Goal: Task Accomplishment & Management: Manage account settings

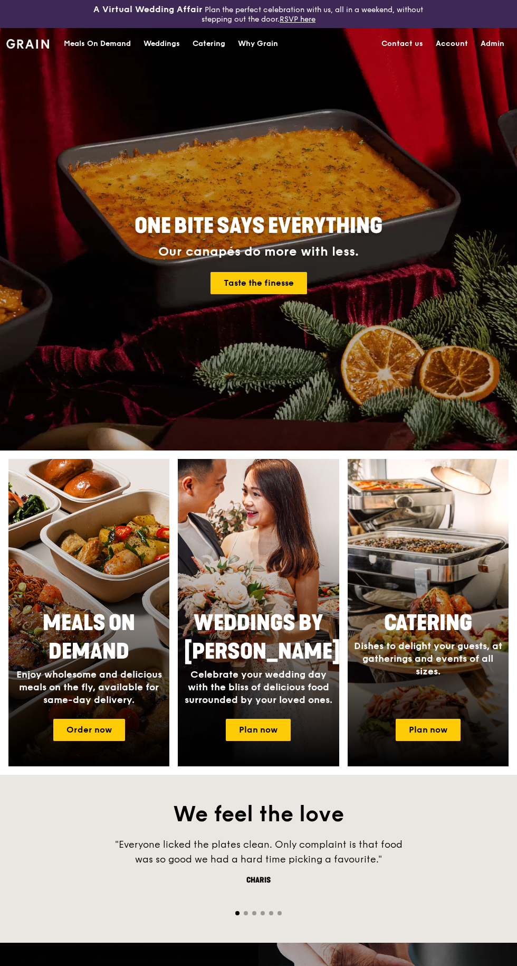
click at [494, 43] on link "Admin" at bounding box center [493, 44] width 36 height 32
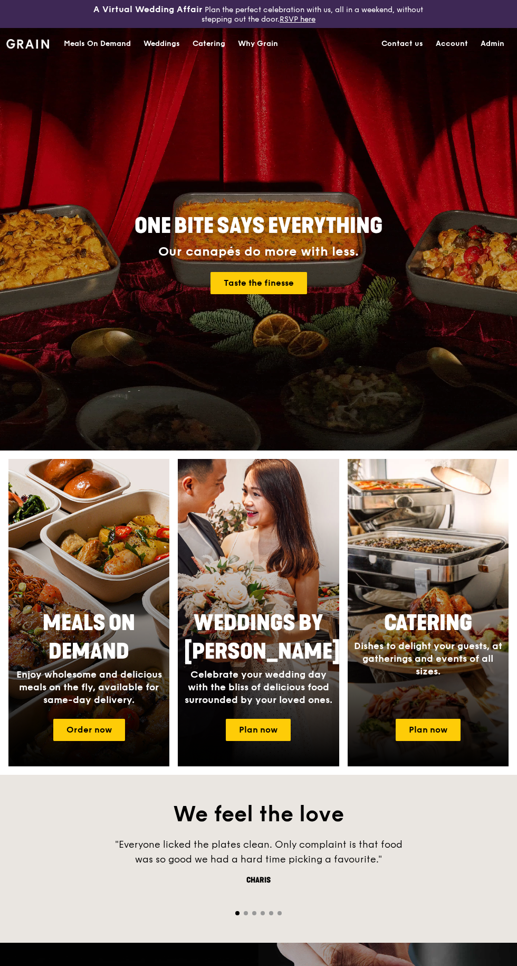
select select "100"
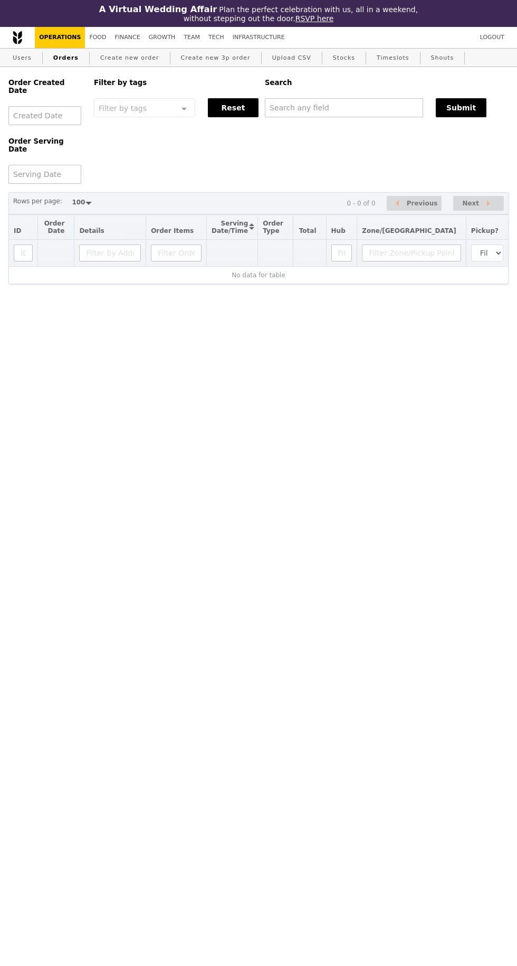
click at [485, 47] on link "Logout" at bounding box center [492, 37] width 33 height 21
click at [332, 110] on input "text" at bounding box center [344, 107] width 158 height 19
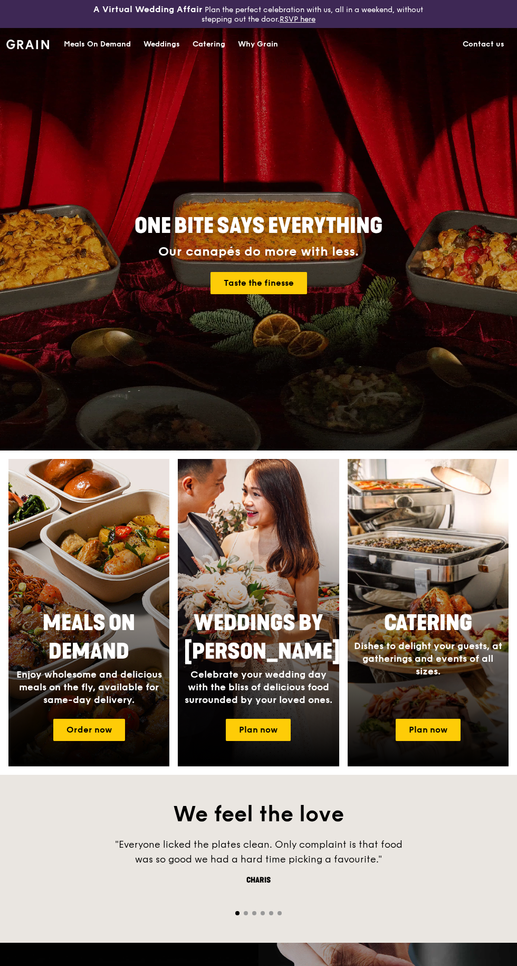
click at [103, 43] on div "Meals On Demand" at bounding box center [97, 45] width 67 height 32
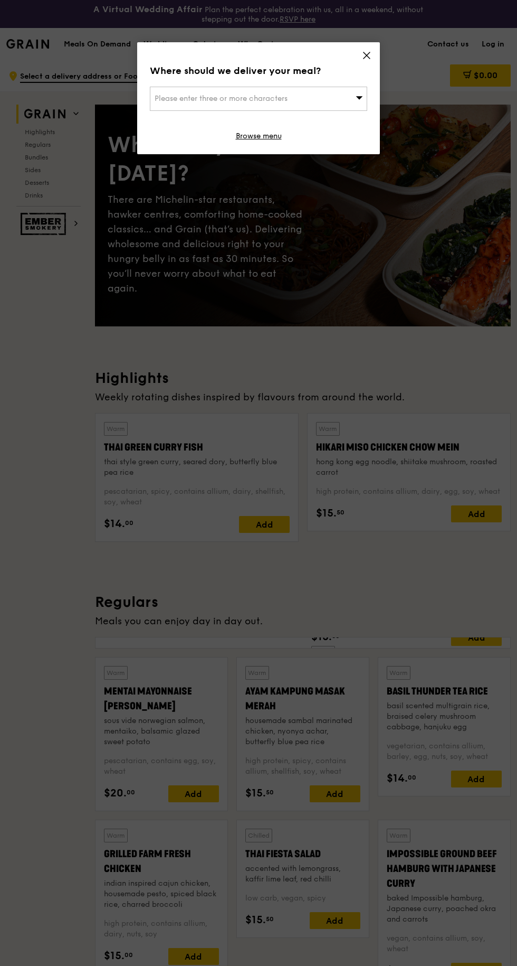
click at [367, 55] on icon at bounding box center [367, 55] width 6 height 6
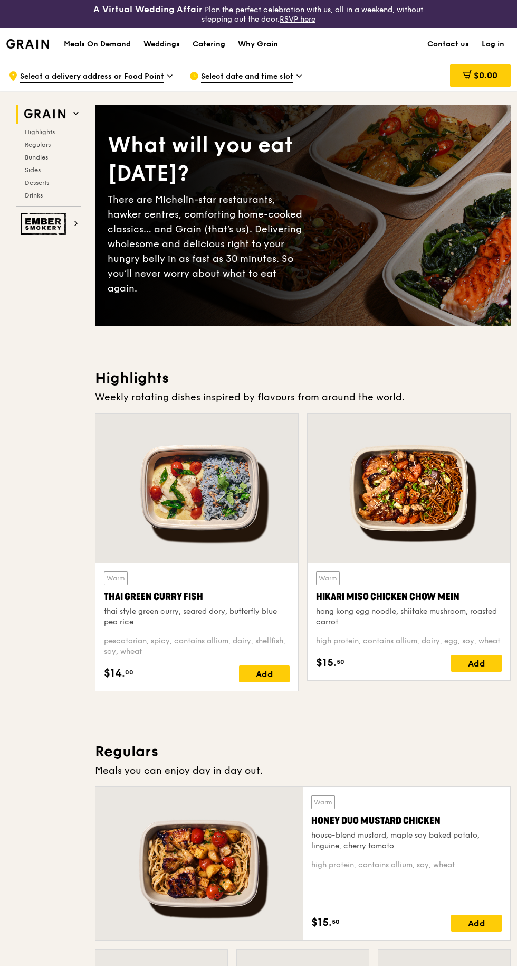
click at [493, 44] on link "Log in" at bounding box center [493, 45] width 35 height 32
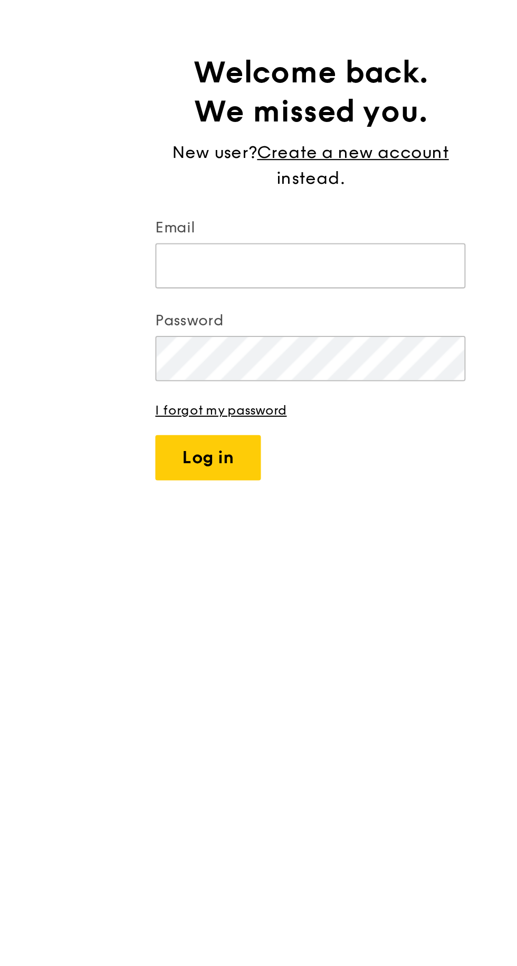
click at [201, 210] on input "Email" at bounding box center [259, 206] width 152 height 22
type input "[EMAIL_ADDRESS][DOMAIN_NAME]"
click at [198, 296] on button "Log in" at bounding box center [209, 300] width 52 height 22
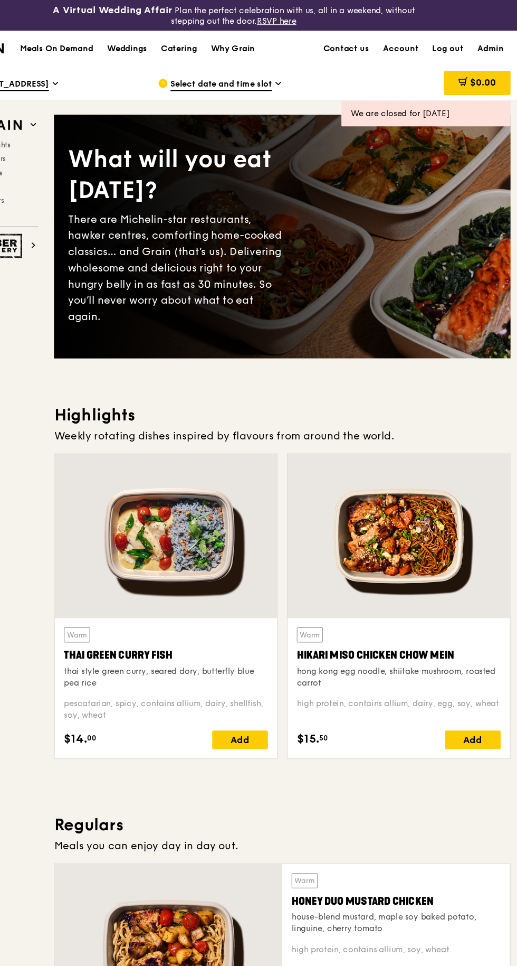
click at [493, 43] on link "Admin" at bounding box center [493, 45] width 36 height 32
select select "100"
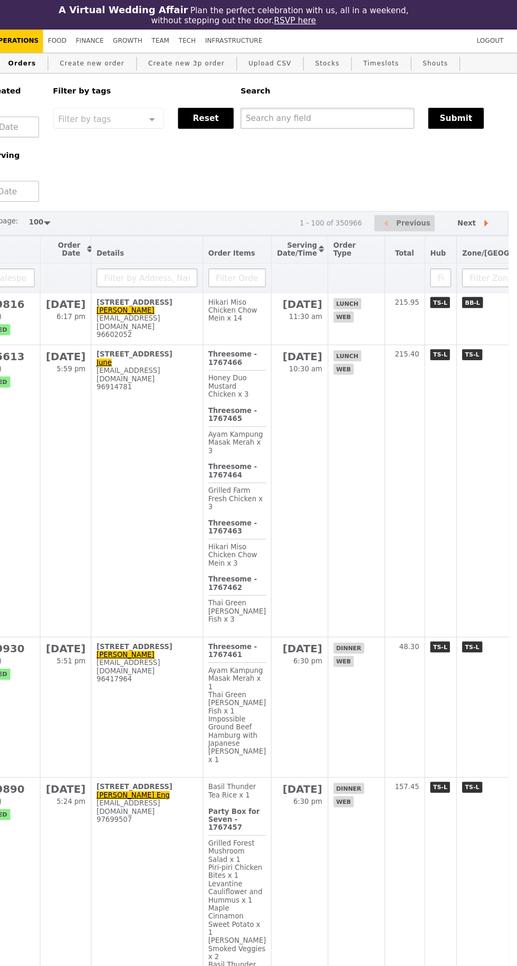
click at [294, 108] on input "text" at bounding box center [344, 107] width 158 height 19
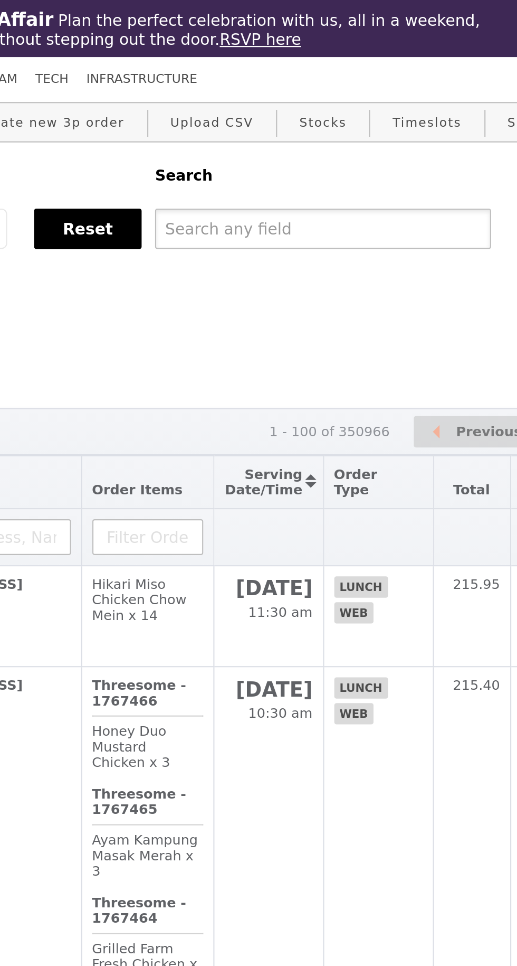
click at [378, 106] on input "text" at bounding box center [344, 107] width 158 height 19
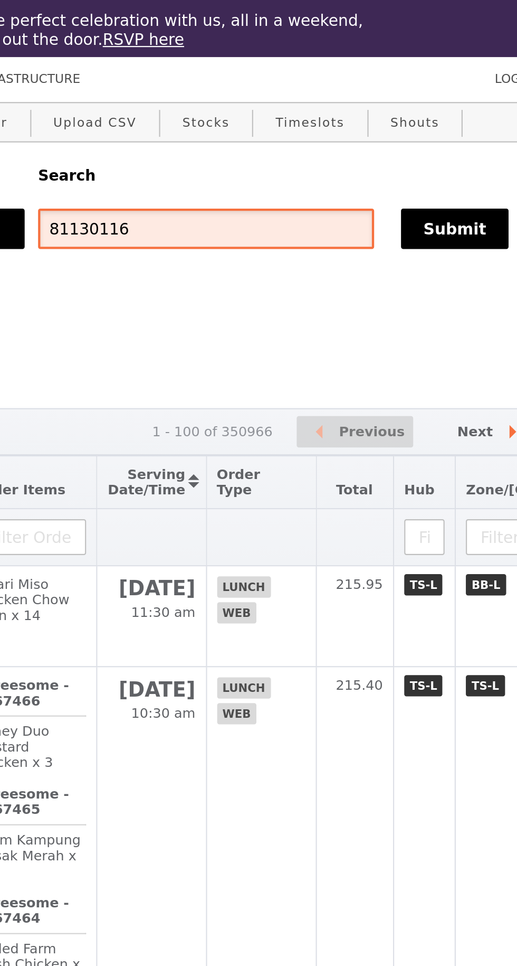
type input "81130116"
click at [465, 109] on button "Submit" at bounding box center [461, 107] width 51 height 19
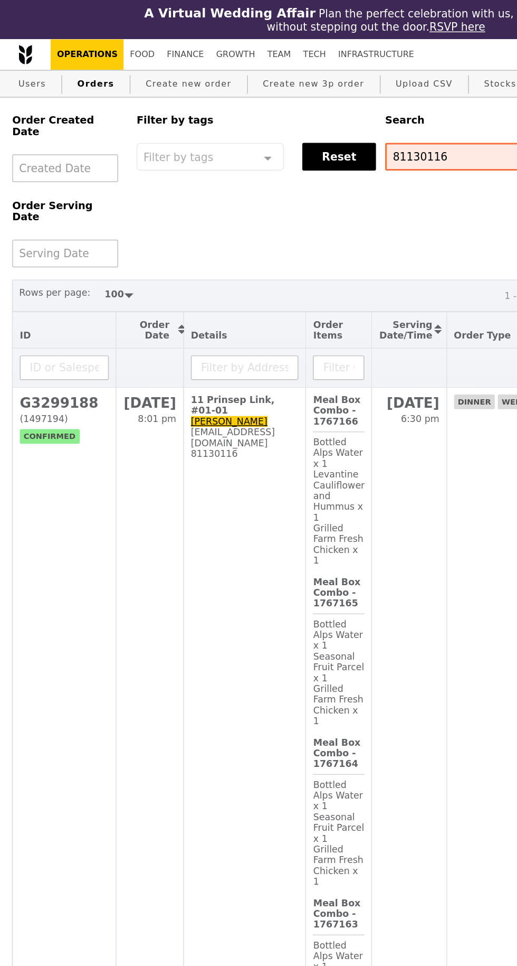
click at [29, 271] on h2 "G3299188" at bounding box center [44, 276] width 61 height 11
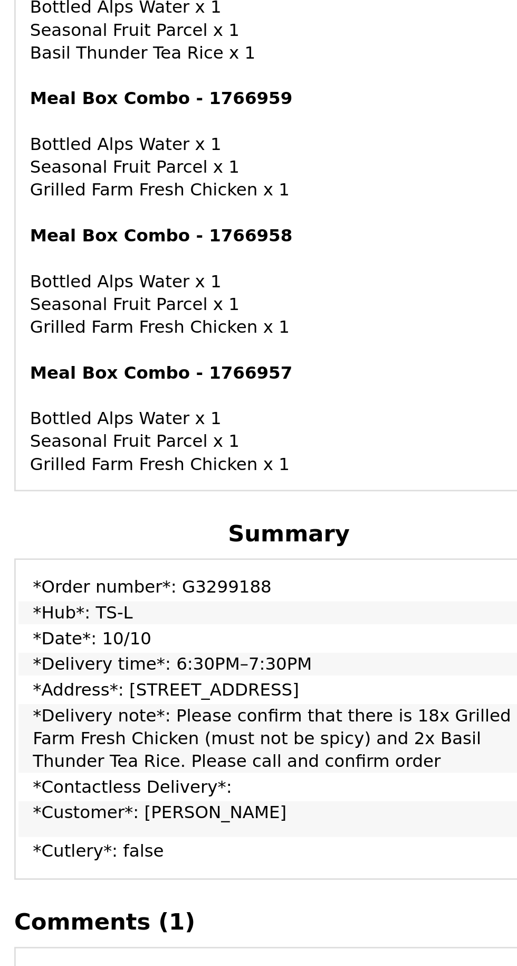
scroll to position [335, 0]
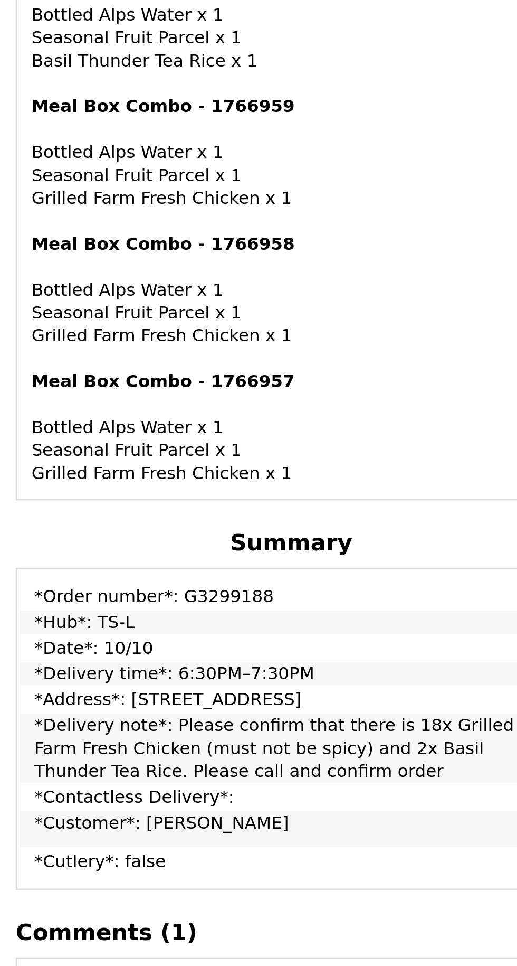
copy td "G3299188"
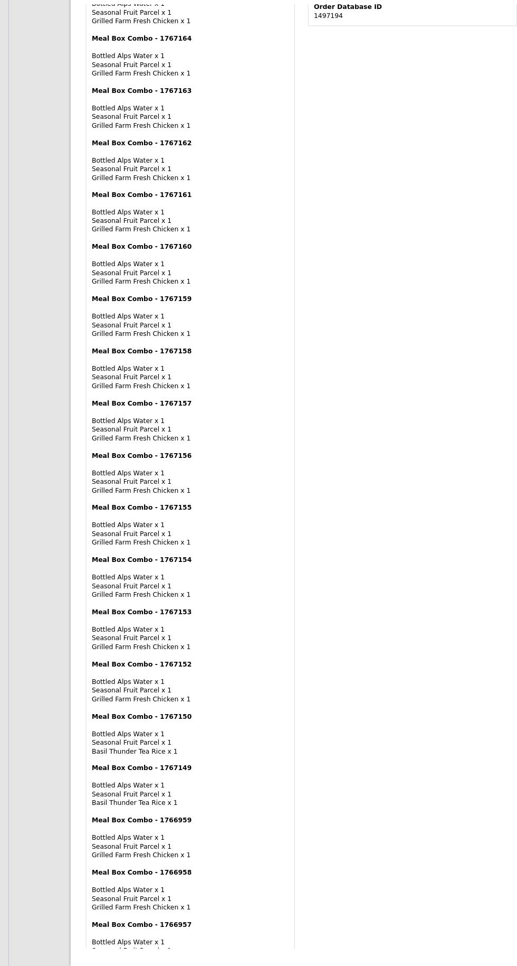
scroll to position [0, 0]
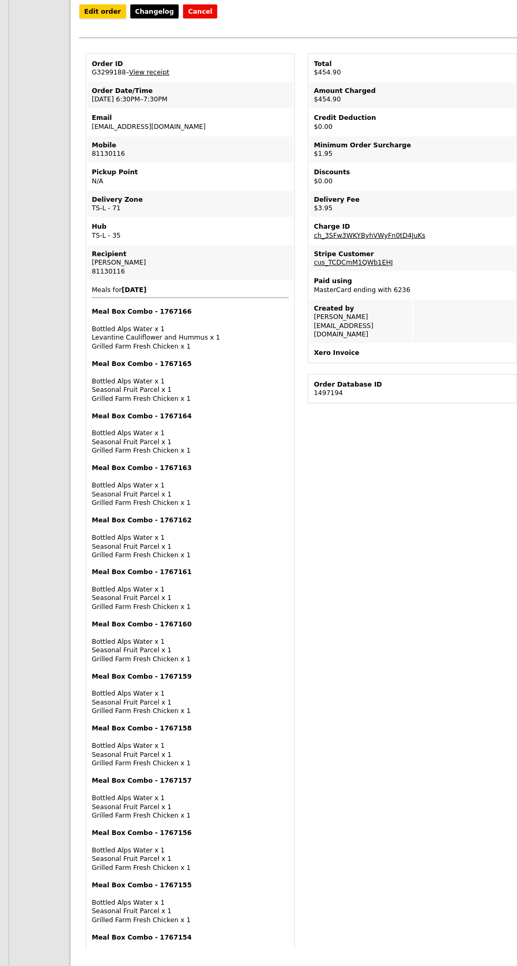
click at [92, 40] on link "Edit order" at bounding box center [99, 39] width 45 height 14
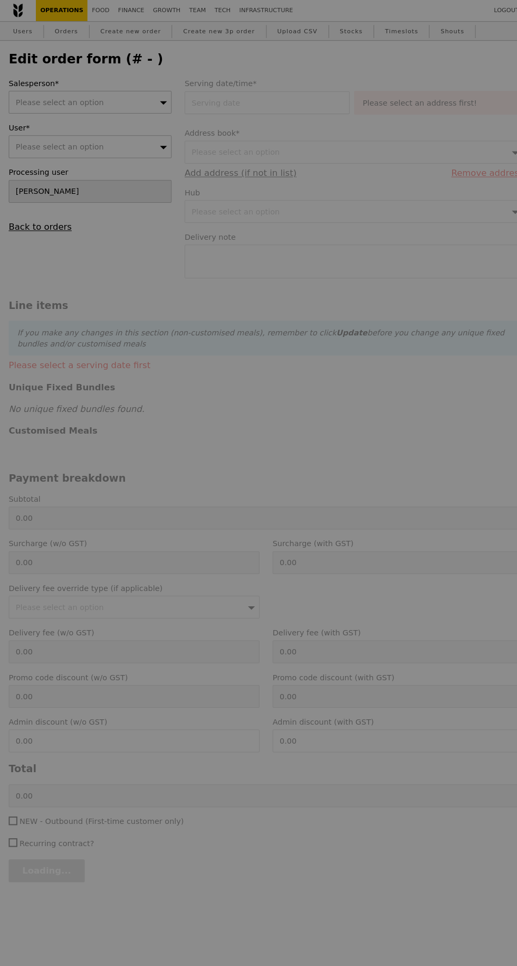
type input "[DATE]"
type textarea "Please confirm that there is 18x Grilled Farm Fresh Chicken (must not be spicy)…"
type input "Loading..."
type input "449.00"
type input "1.79"
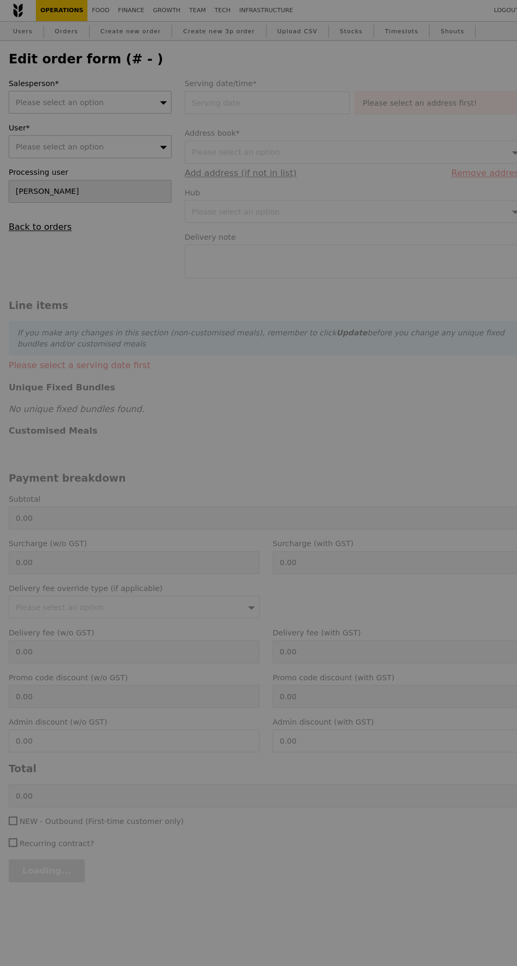
type input "1.95"
type input "2.71"
type input "2.95"
type input "453.90"
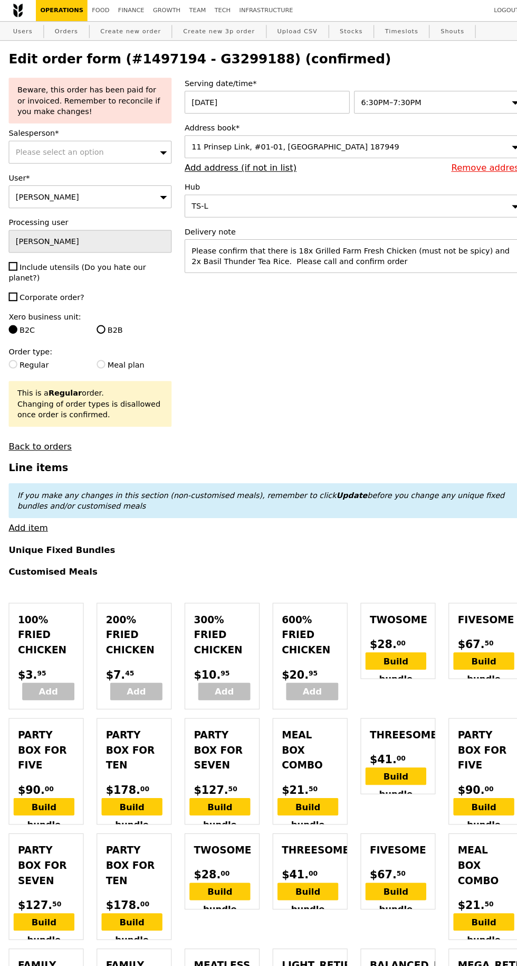
click at [449, 129] on div "6:30PM–7:30PM" at bounding box center [426, 127] width 165 height 22
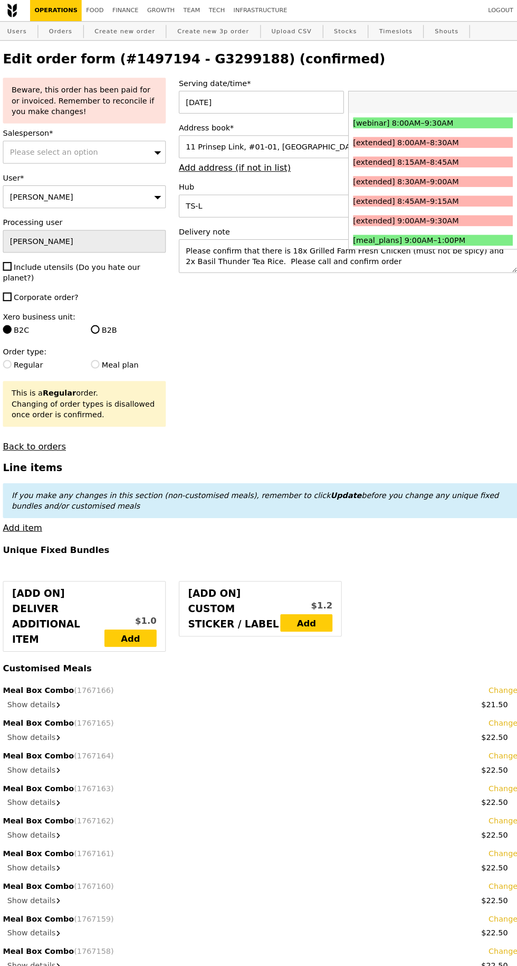
type input "Update"
click at [456, 129] on input "search" at bounding box center [427, 126] width 164 height 21
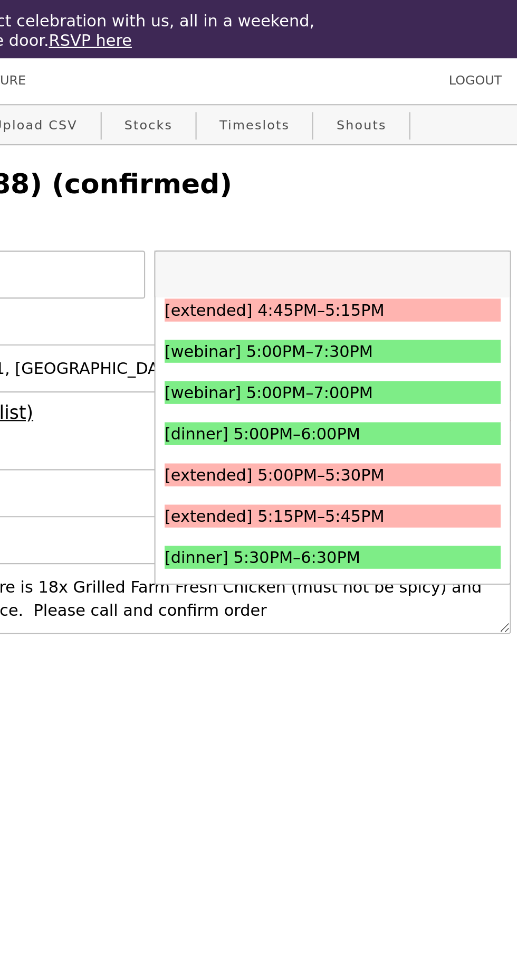
scroll to position [1116, 0]
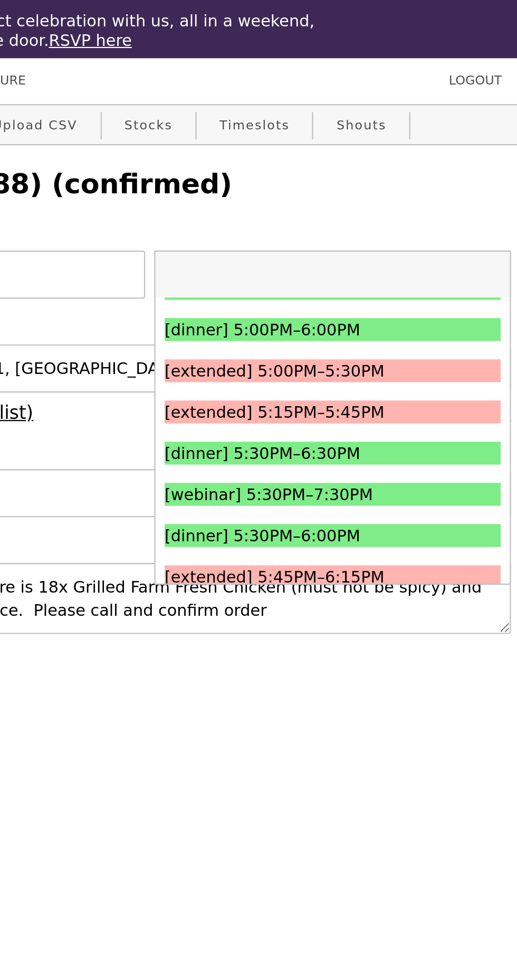
select select "100"
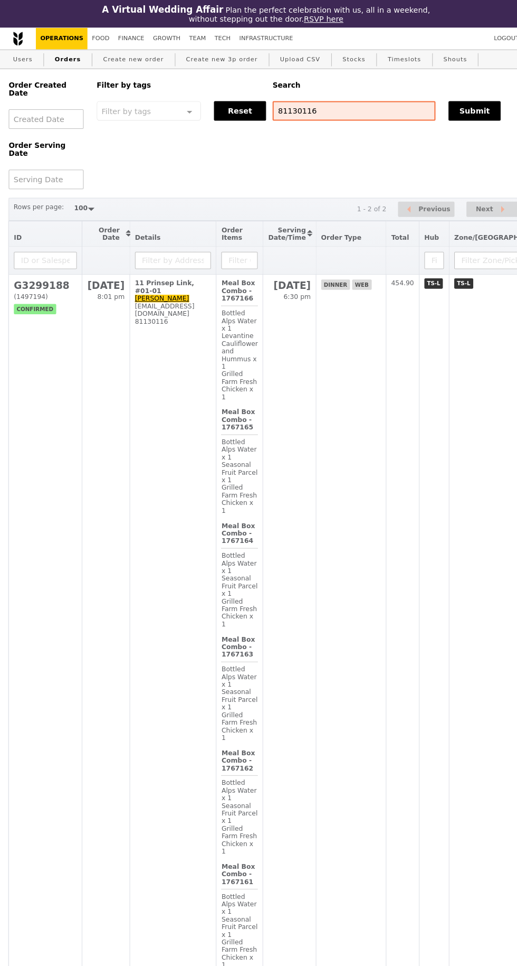
click at [23, 271] on h2 "G3299188" at bounding box center [44, 276] width 61 height 11
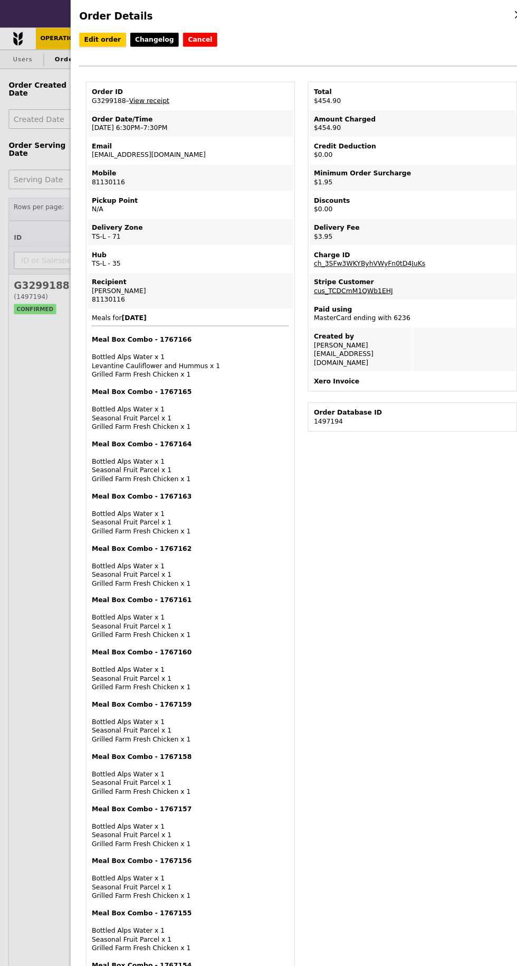
click at [85, 41] on link "Edit order" at bounding box center [99, 39] width 45 height 14
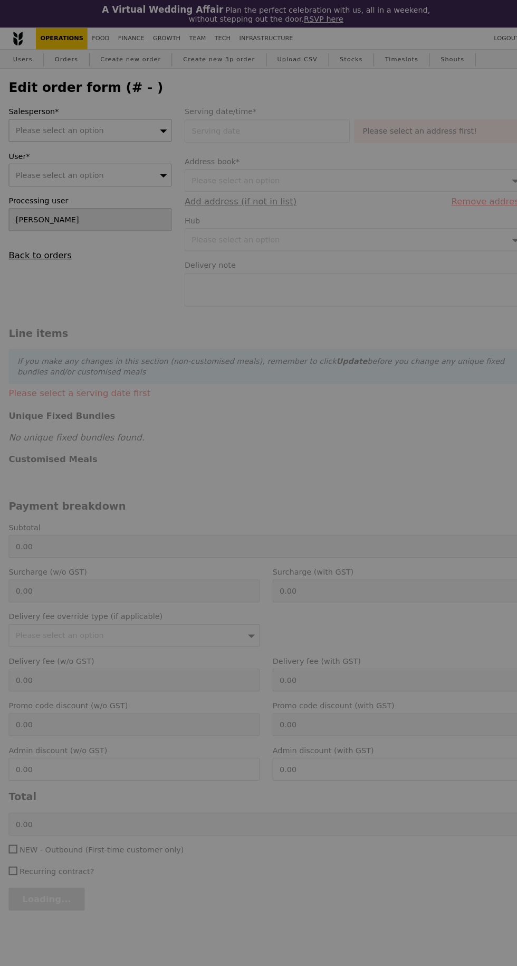
type input "[DATE]"
type textarea "Please confirm that there is 18x Grilled Farm Fresh Chicken (must not be spicy)…"
type input "449.00"
type input "1.79"
type input "1.95"
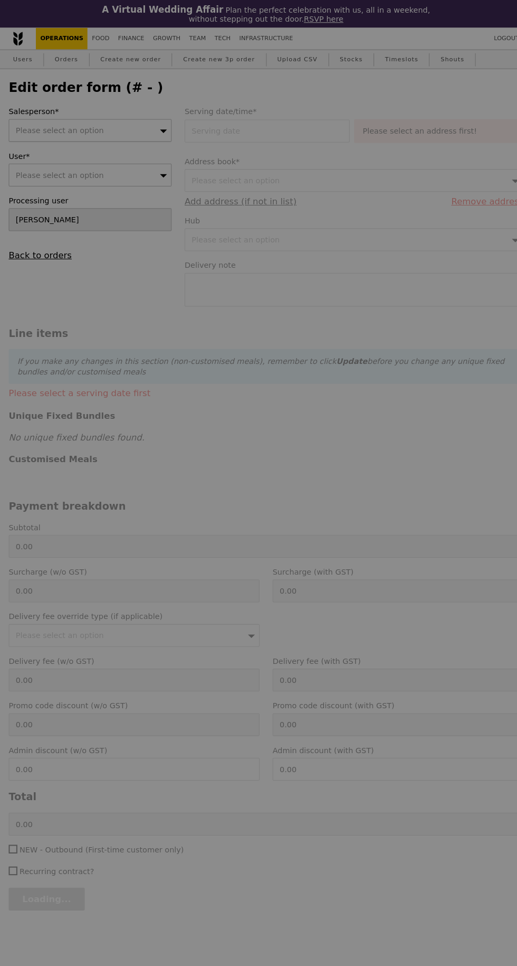
type input "2.71"
type input "2.95"
type input "453.90"
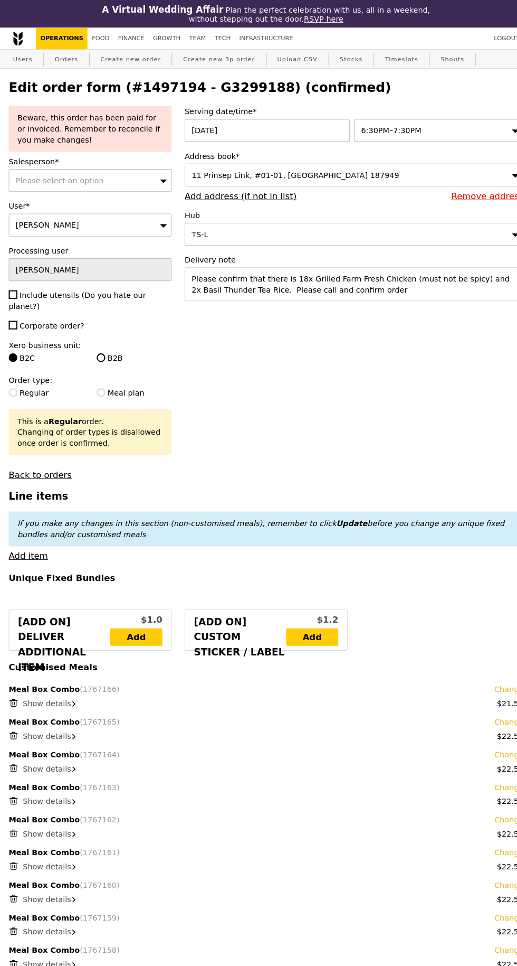
click at [437, 125] on div "6:30PM–7:30PM" at bounding box center [426, 127] width 165 height 22
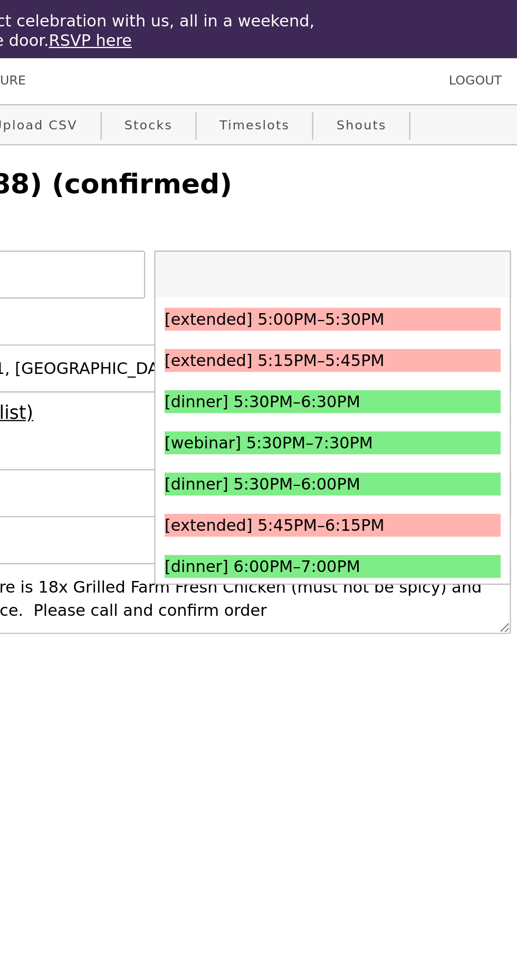
scroll to position [1143, 0]
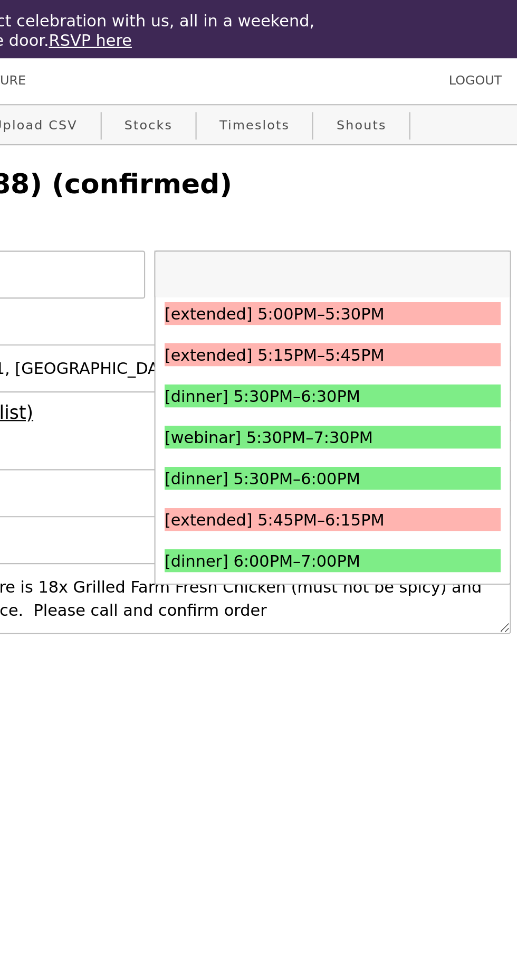
click at [463, 184] on div "[dinner] 5:30PM–6:30PM" at bounding box center [407, 182] width 117 height 11
type input "Loading..."
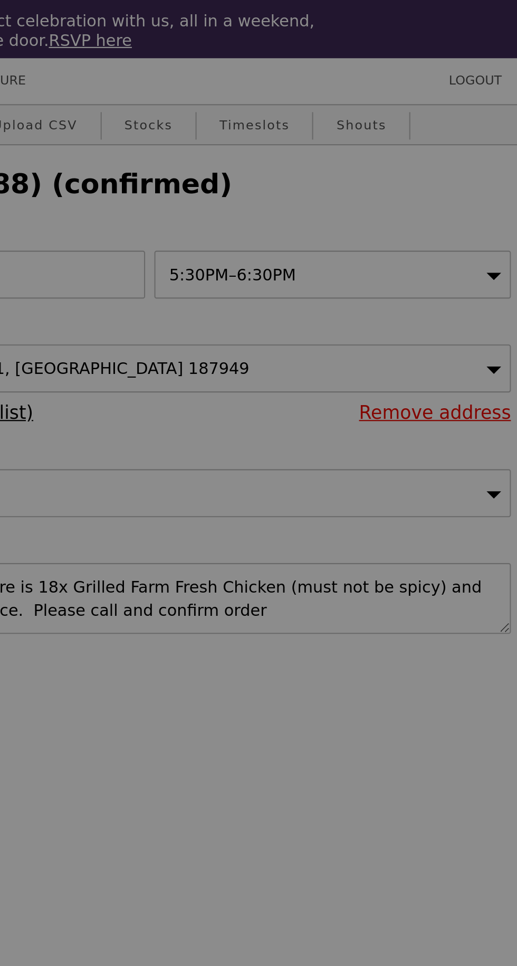
type input "0.00"
type input "9.08"
type input "9.90"
type input "11.85"
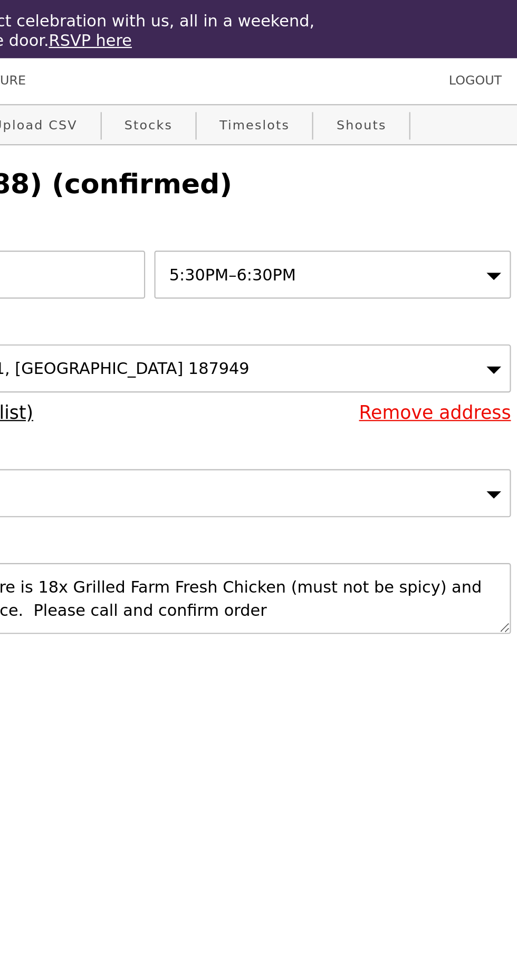
type input "Update"
select select "100"
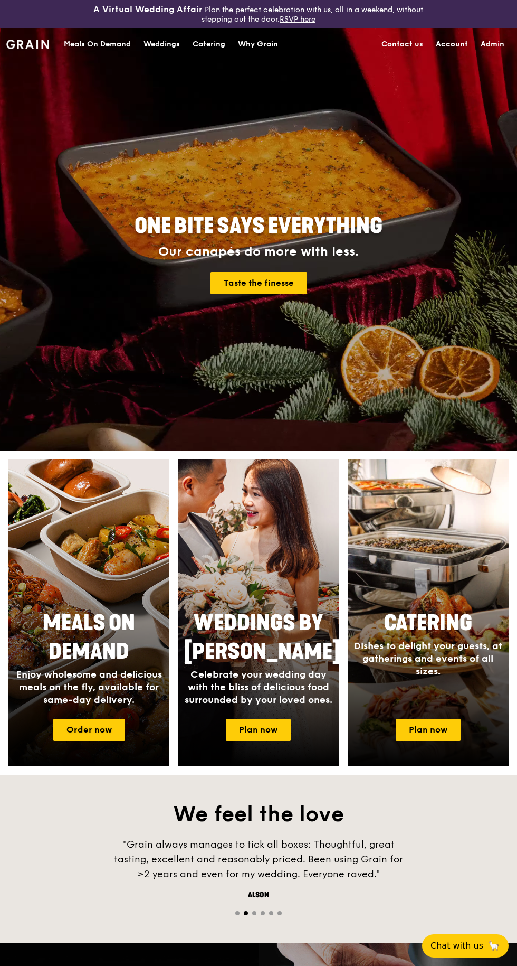
click at [86, 580] on div at bounding box center [88, 612] width 161 height 307
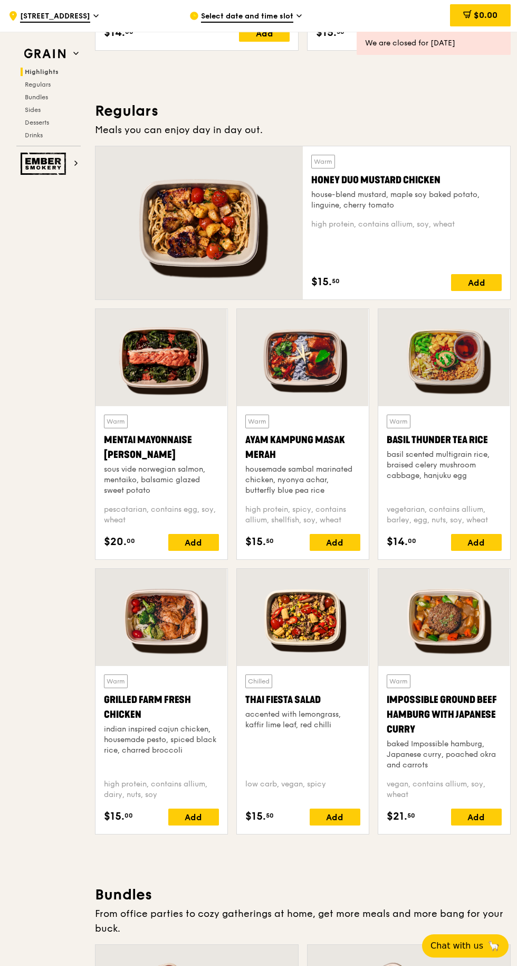
scroll to position [655, 0]
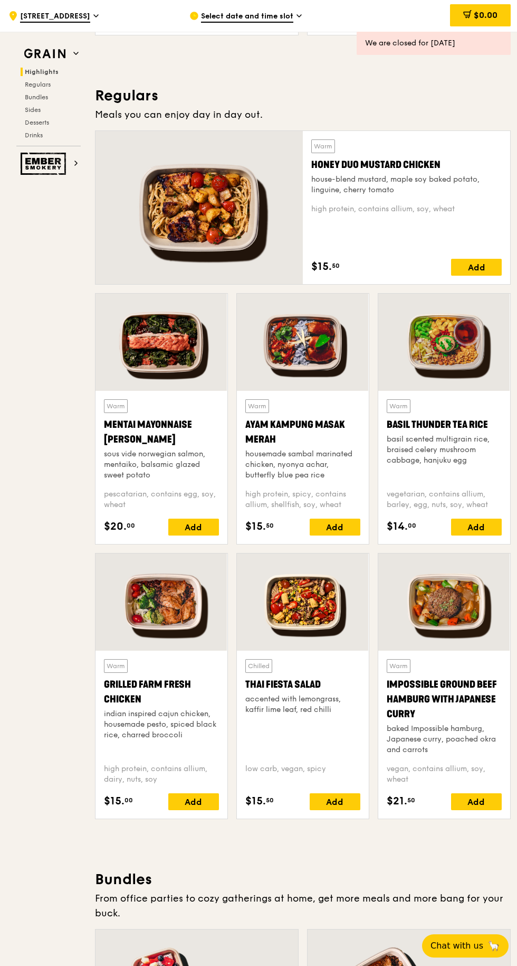
click at [127, 702] on div "Grilled Farm Fresh Chicken" at bounding box center [161, 692] width 115 height 30
